Goal: Information Seeking & Learning: Check status

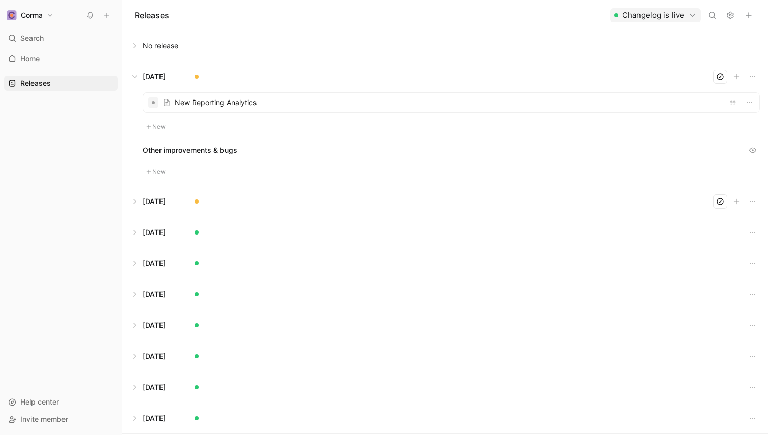
click at [138, 75] on button at bounding box center [445, 76] width 645 height 30
click at [255, 33] on button at bounding box center [445, 45] width 645 height 30
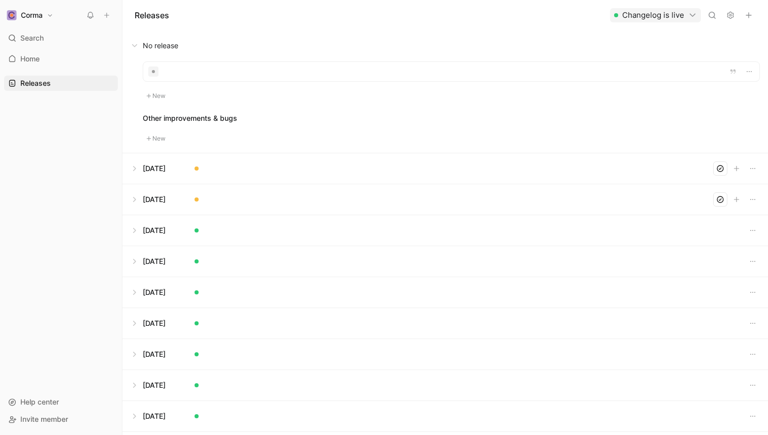
click at [255, 33] on button at bounding box center [445, 45] width 645 height 30
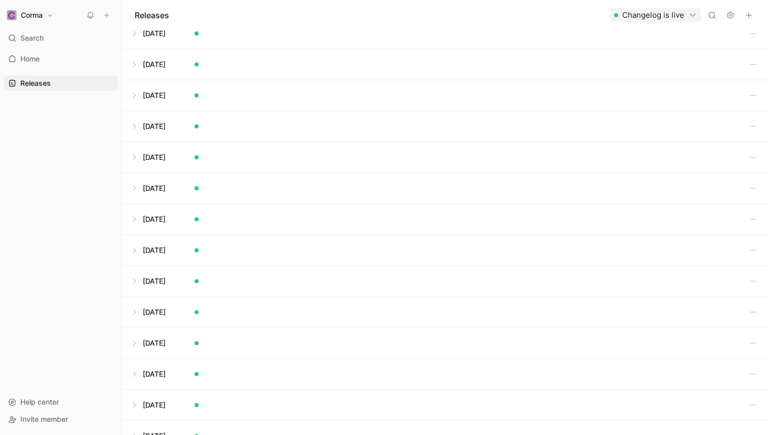
scroll to position [243, 0]
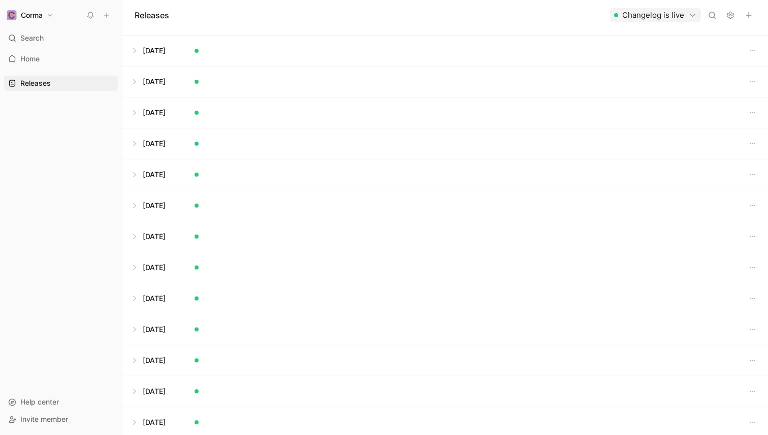
click at [146, 116] on button at bounding box center [445, 113] width 645 height 30
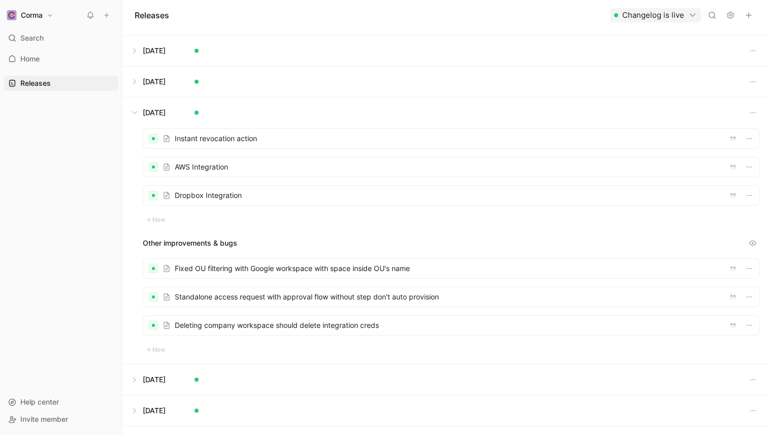
click at [137, 113] on button at bounding box center [445, 113] width 645 height 30
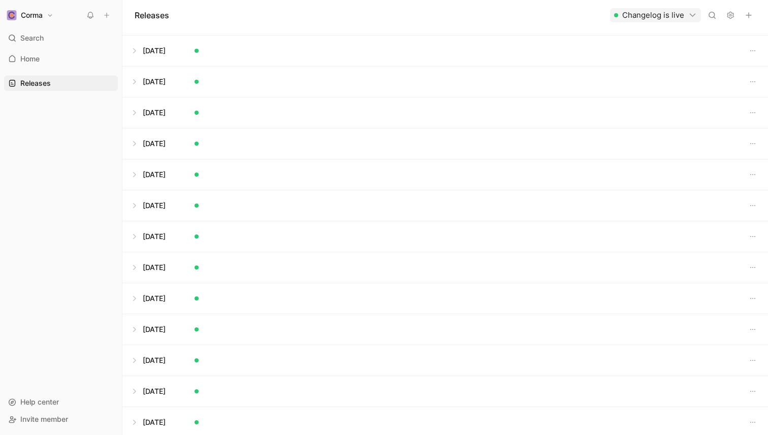
click at [141, 87] on button at bounding box center [445, 82] width 645 height 30
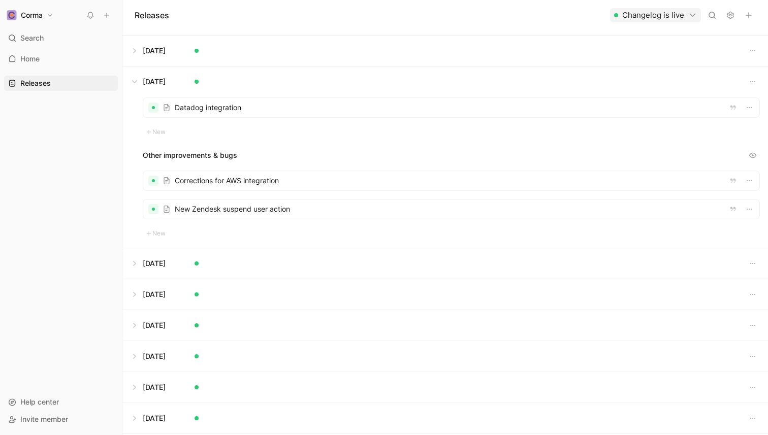
click at [141, 87] on button at bounding box center [445, 82] width 645 height 30
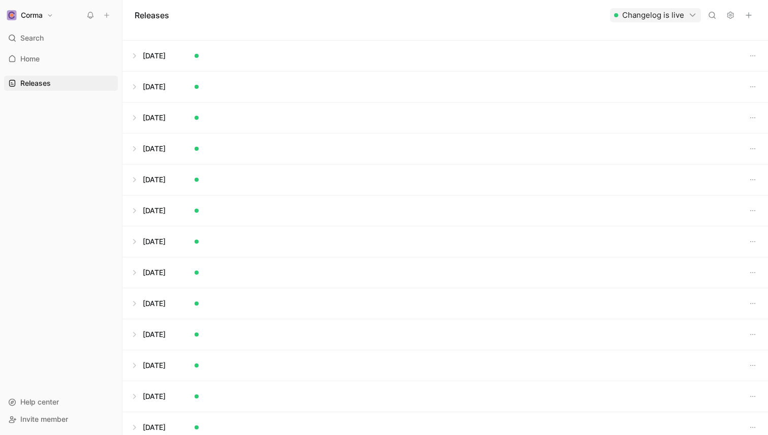
scroll to position [169, 0]
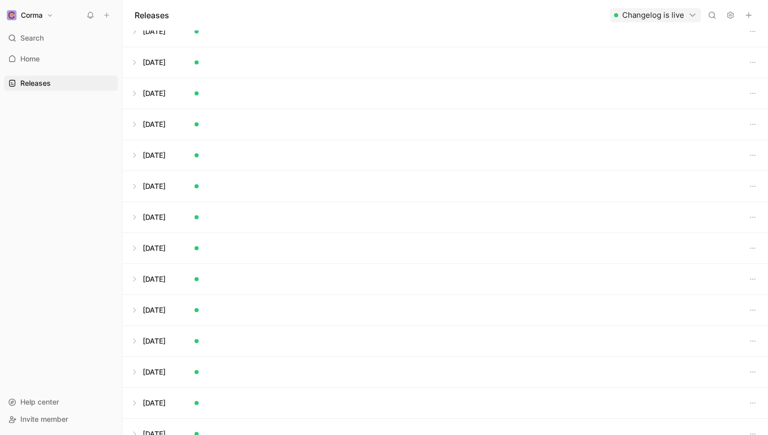
click at [138, 118] on button at bounding box center [445, 124] width 645 height 30
click at [179, 285] on button at bounding box center [445, 280] width 645 height 30
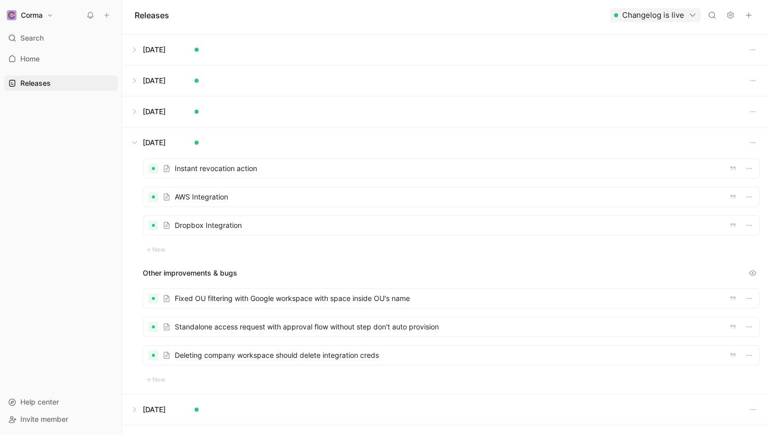
scroll to position [241, 0]
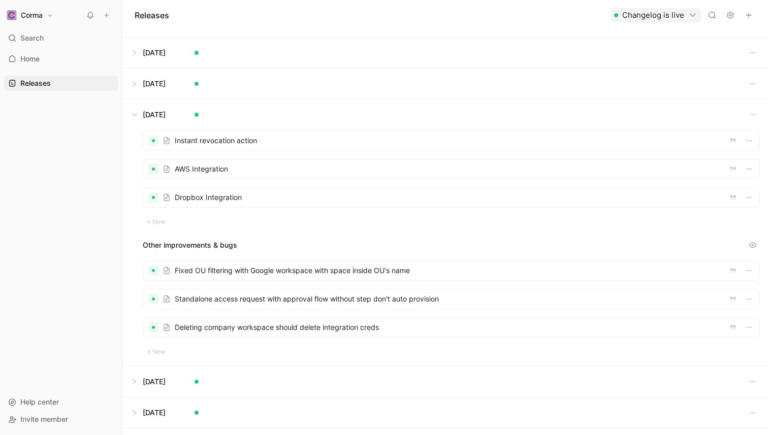
click at [222, 33] on button at bounding box center [445, 22] width 645 height 30
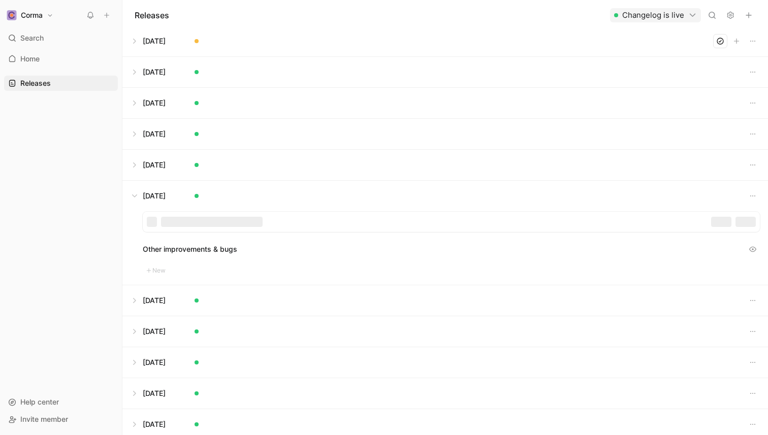
scroll to position [30, 0]
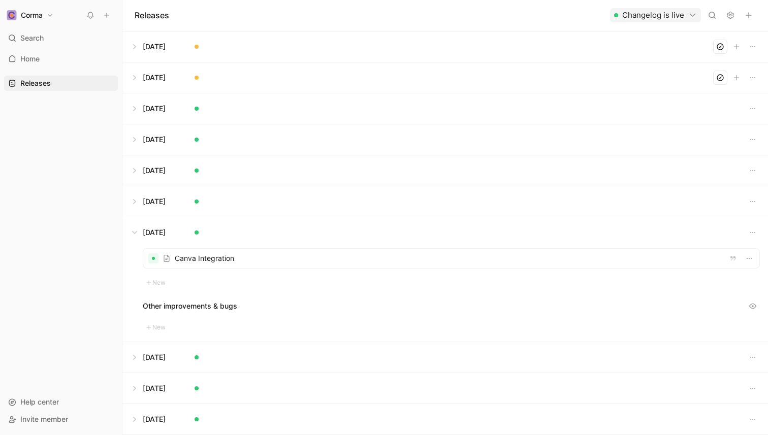
click at [138, 231] on button at bounding box center [445, 232] width 645 height 30
